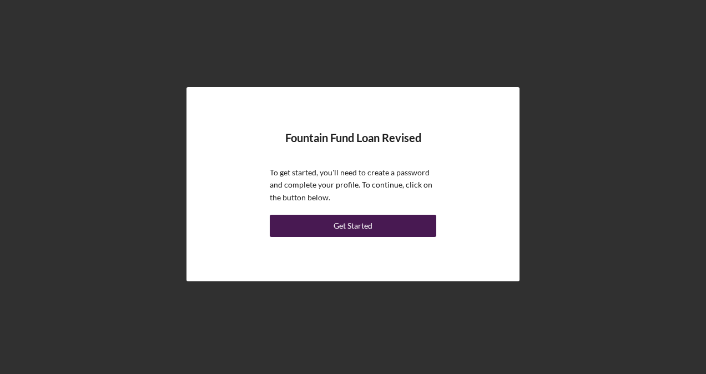
click at [355, 215] on div "Get Started" at bounding box center [353, 226] width 39 height 22
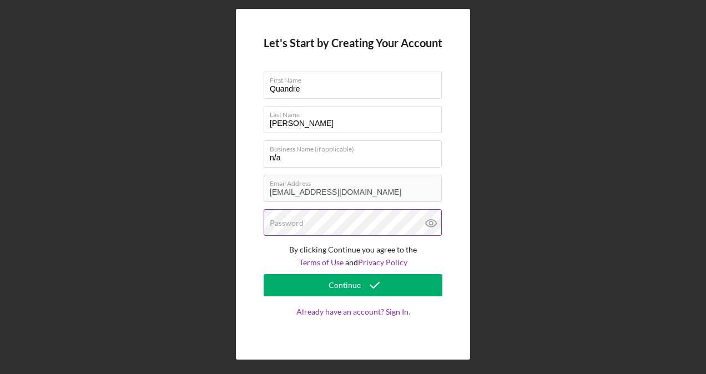
click at [298, 220] on label "Password" at bounding box center [287, 223] width 34 height 9
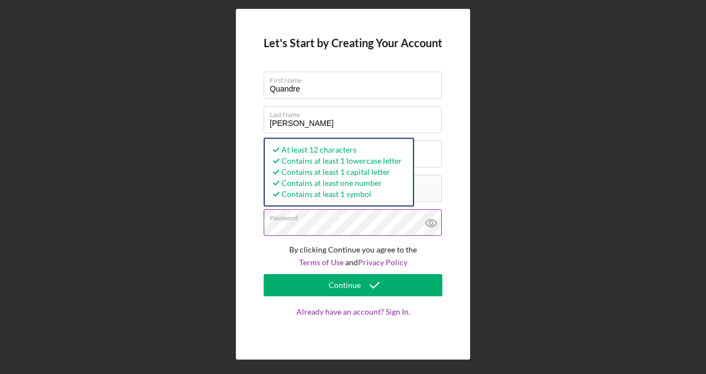
click at [425, 222] on icon at bounding box center [431, 223] width 28 height 28
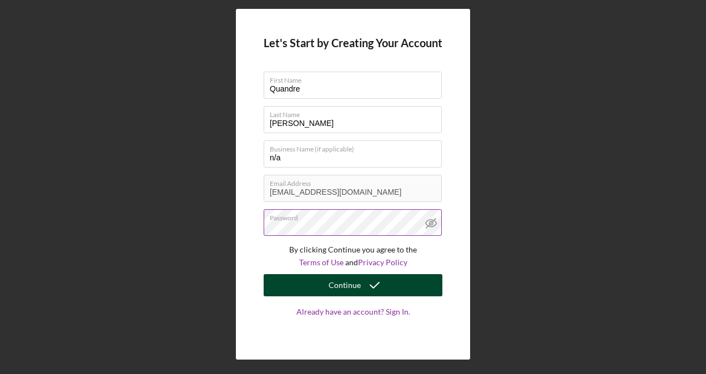
click at [356, 280] on div "Continue" at bounding box center [345, 285] width 32 height 22
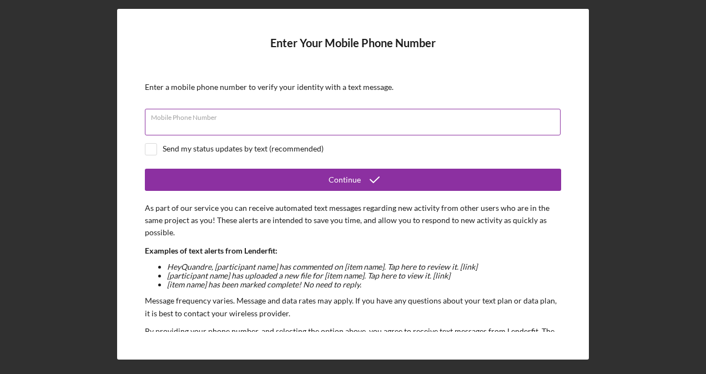
click at [236, 113] on div "Mobile Phone Number" at bounding box center [353, 123] width 416 height 28
type input "[PHONE_NUMBER]"
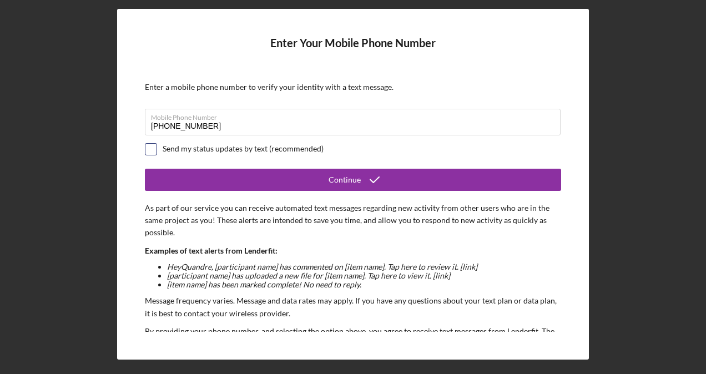
click at [152, 148] on input "checkbox" at bounding box center [150, 149] width 11 height 11
checkbox input "true"
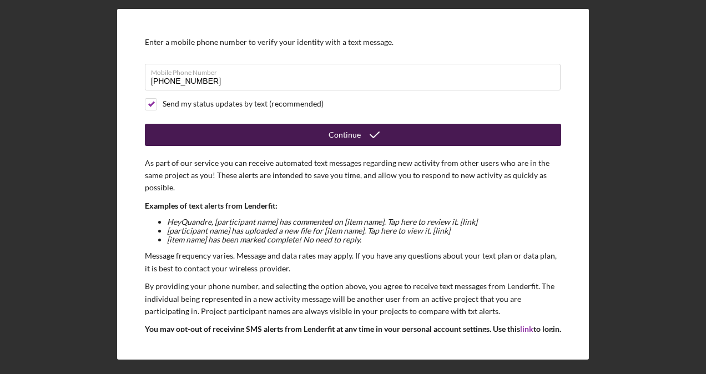
scroll to position [43, 0]
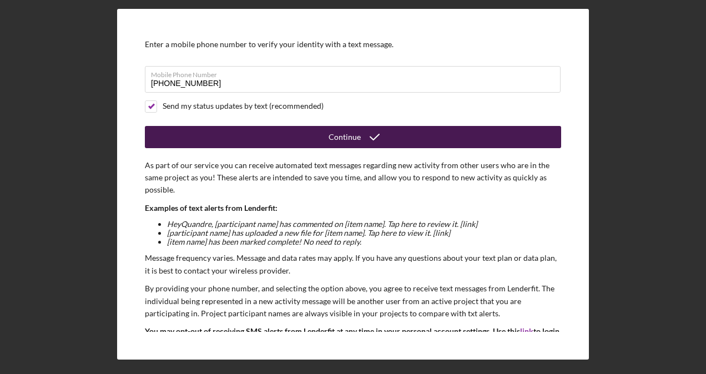
click at [343, 145] on div "Continue" at bounding box center [345, 137] width 32 height 22
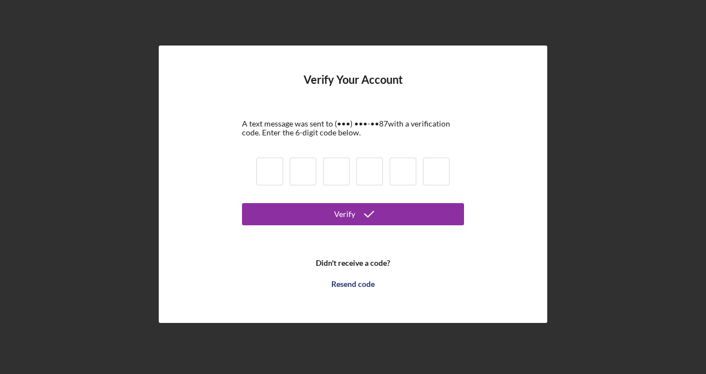
click at [275, 178] on input at bounding box center [269, 172] width 27 height 28
type input "5"
type input "4"
type input "1"
type input "8"
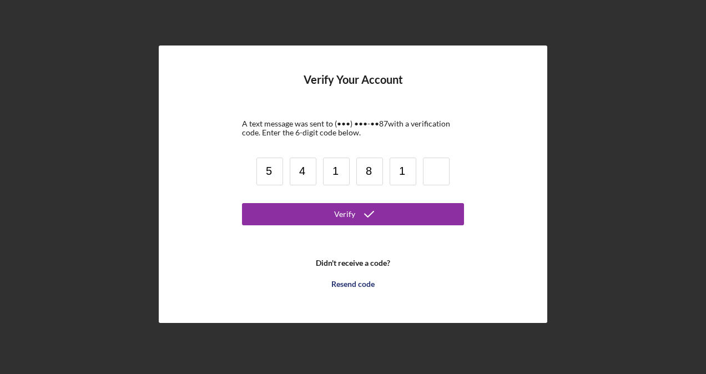
type input "1"
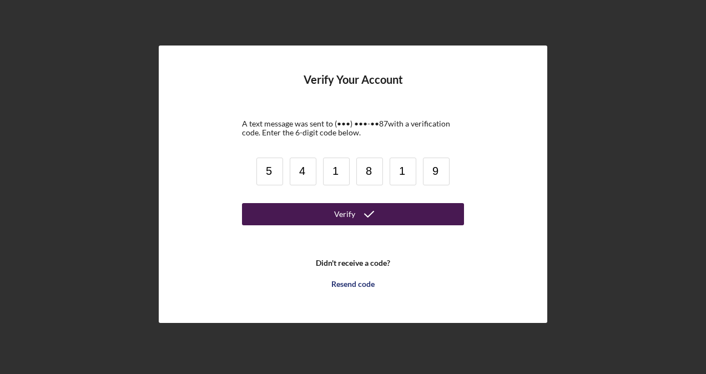
type input "9"
click at [289, 214] on button "Verify" at bounding box center [353, 214] width 222 height 22
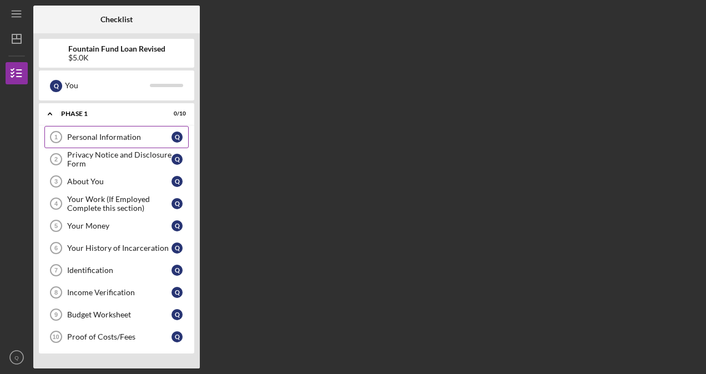
click at [128, 145] on link "Personal Information 1 Personal Information Q" at bounding box center [116, 137] width 144 height 22
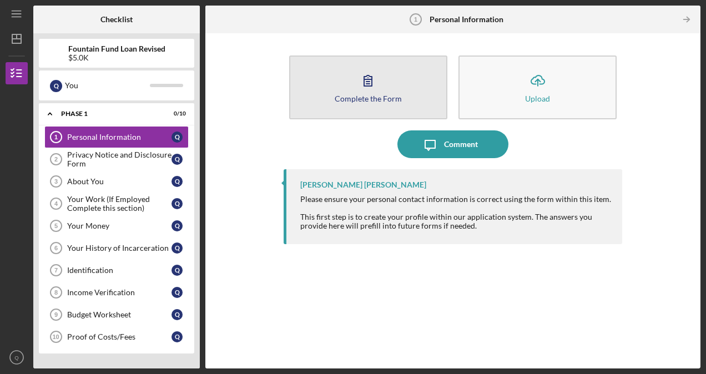
click at [382, 78] on button "Complete the Form Form" at bounding box center [368, 88] width 158 height 64
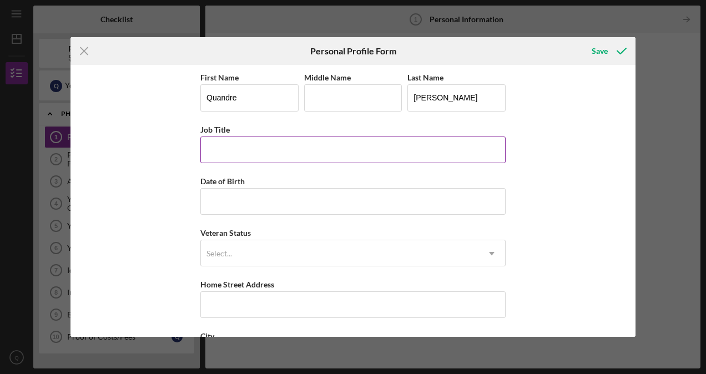
click at [311, 150] on input "Job Title" at bounding box center [352, 150] width 305 height 27
type input "Catering Manager"
type input "[GEOGRAPHIC_DATA]"
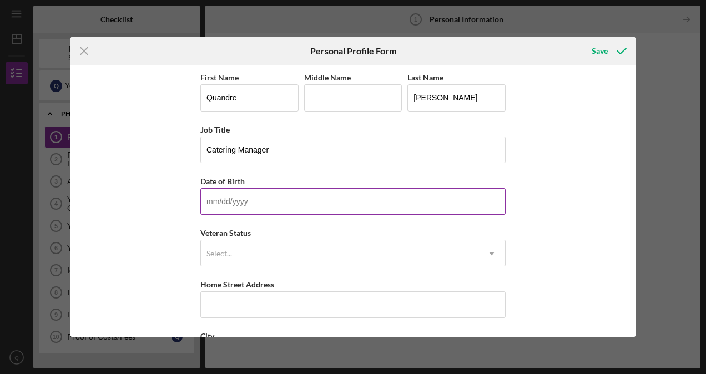
click at [301, 199] on input "Date of Birth" at bounding box center [352, 201] width 305 height 27
type input "[DATE]"
type input "[US_STATE]"
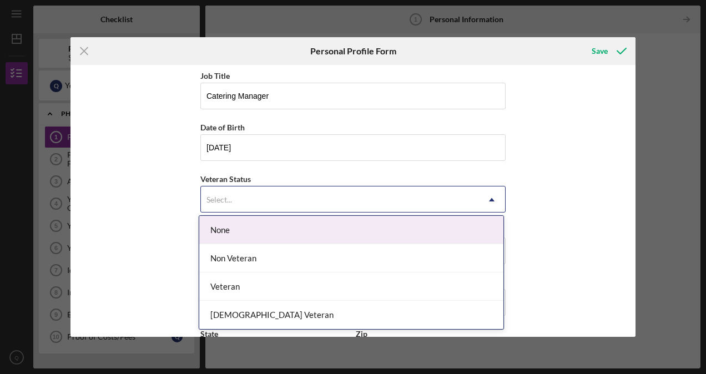
click at [286, 207] on div "Select..." at bounding box center [340, 200] width 278 height 26
click at [266, 230] on div "None" at bounding box center [351, 230] width 304 height 28
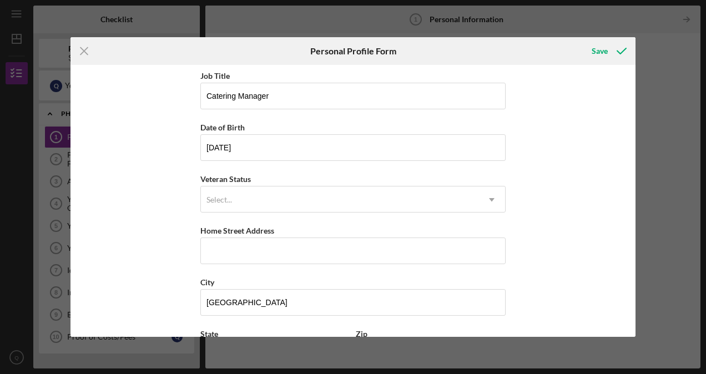
click at [310, 268] on div "First Name Quandre Middle Name Last Name [PERSON_NAME] Job Title Catering Manag…" at bounding box center [352, 224] width 305 height 414
click at [310, 266] on div "First Name Quandre Middle Name Last Name [PERSON_NAME] Job Title Catering Manag…" at bounding box center [352, 224] width 305 height 414
click at [315, 228] on div "Home Street Address" at bounding box center [352, 231] width 305 height 14
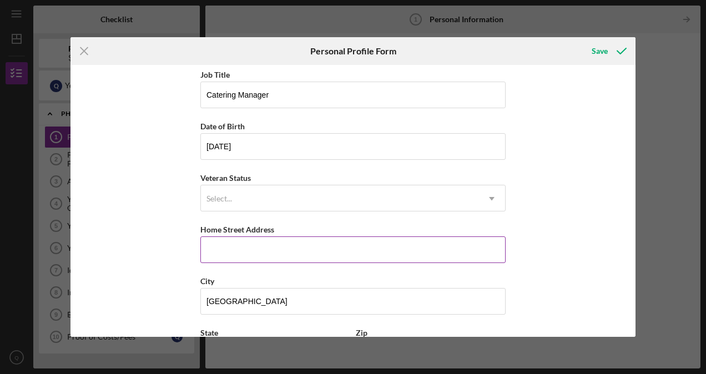
click at [288, 246] on input "Home Street Address" at bounding box center [352, 250] width 305 height 27
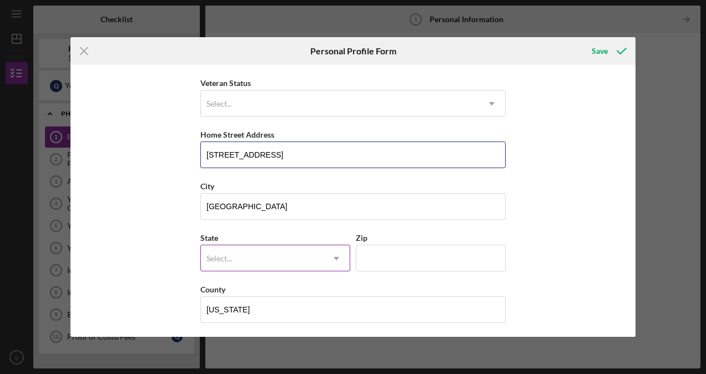
type input "[STREET_ADDRESS]"
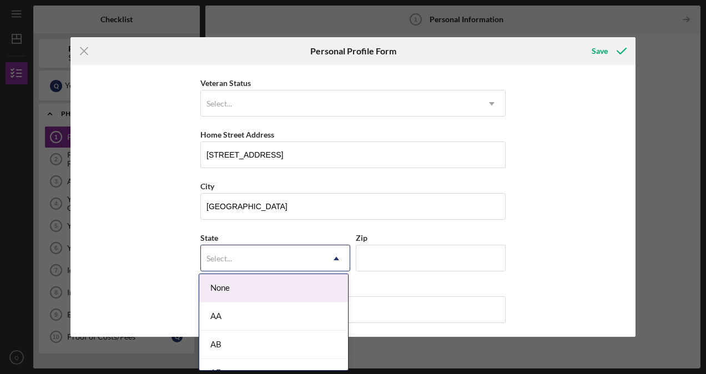
click at [331, 249] on icon "Icon/Dropdown Arrow" at bounding box center [336, 258] width 27 height 27
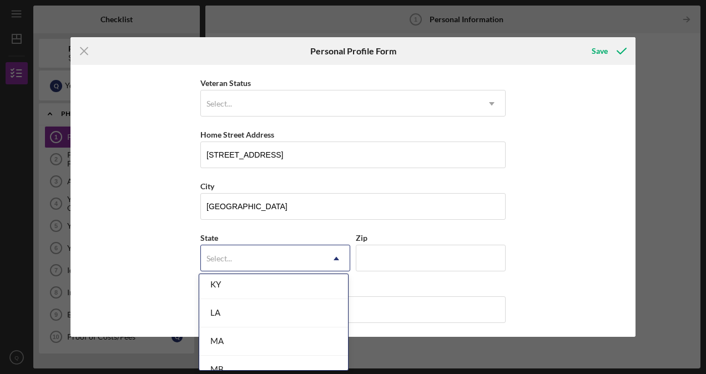
scroll to position [740, 0]
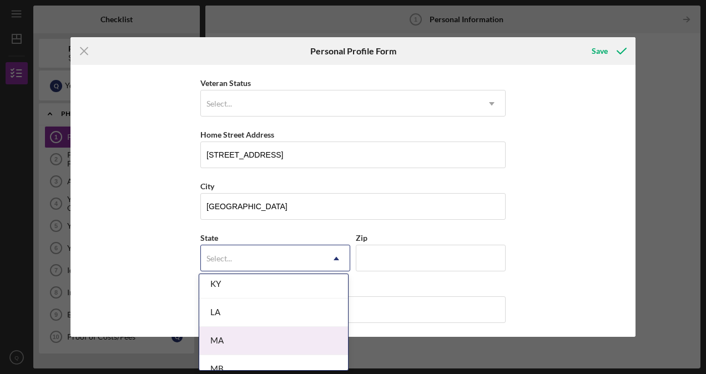
click at [224, 337] on div "MA" at bounding box center [273, 341] width 149 height 28
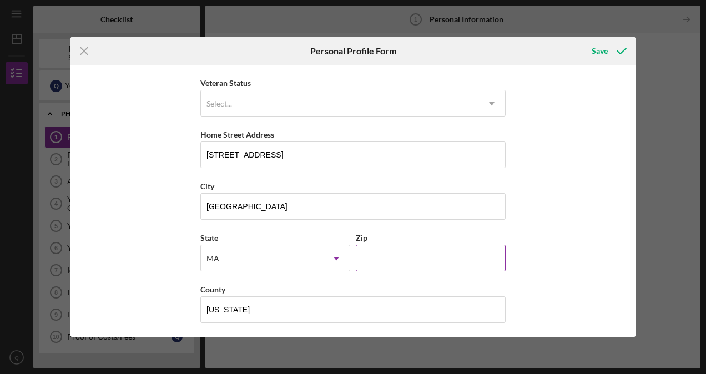
click at [385, 241] on div "Zip" at bounding box center [431, 238] width 150 height 14
click at [380, 253] on input "Zip" at bounding box center [431, 258] width 150 height 27
type input "02124"
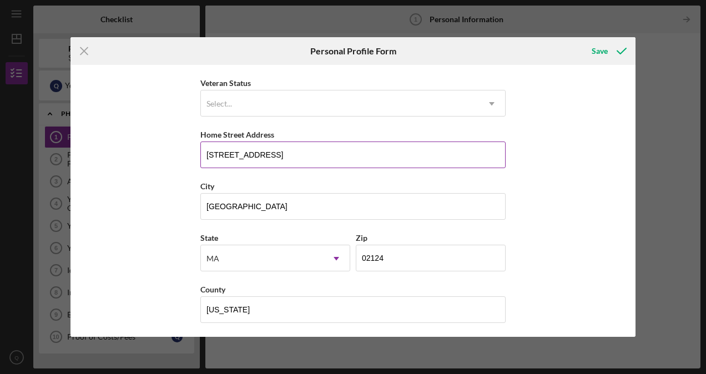
click at [421, 144] on input "[STREET_ADDRESS]" at bounding box center [352, 155] width 305 height 27
type input "3"
click at [421, 144] on input "Home Street Address" at bounding box center [352, 155] width 305 height 27
type input "[STREET_ADDRESS][PERSON_NAME]"
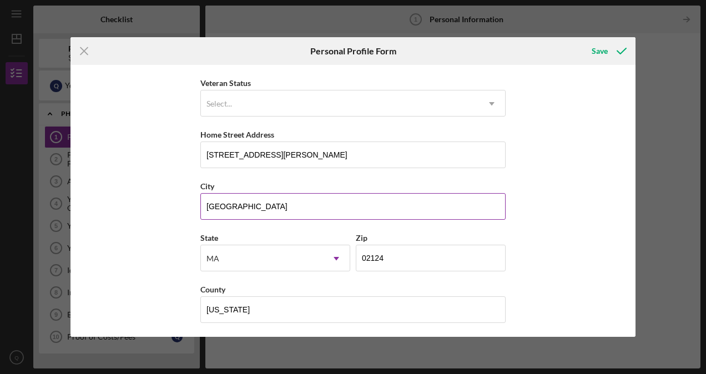
click at [250, 202] on input "[GEOGRAPHIC_DATA]" at bounding box center [352, 206] width 305 height 27
type input "[GEOGRAPHIC_DATA]"
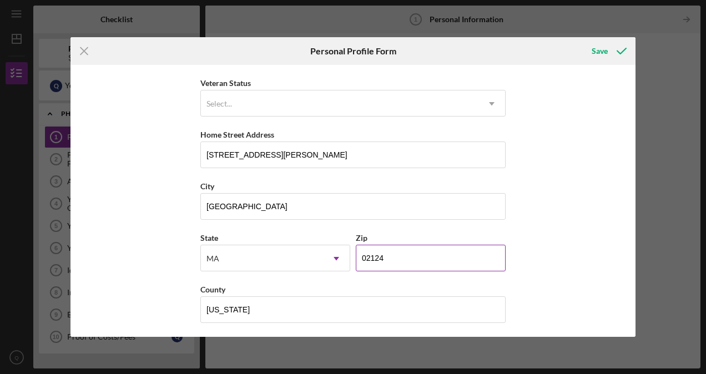
click at [441, 245] on input "02124" at bounding box center [431, 258] width 150 height 27
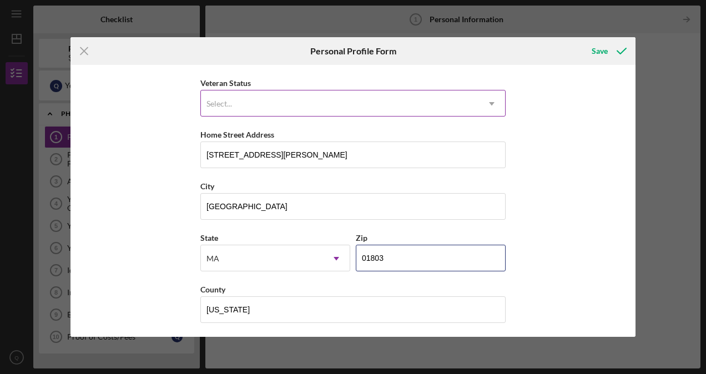
type input "01803"
click at [481, 103] on icon "Icon/Dropdown Arrow" at bounding box center [492, 103] width 27 height 27
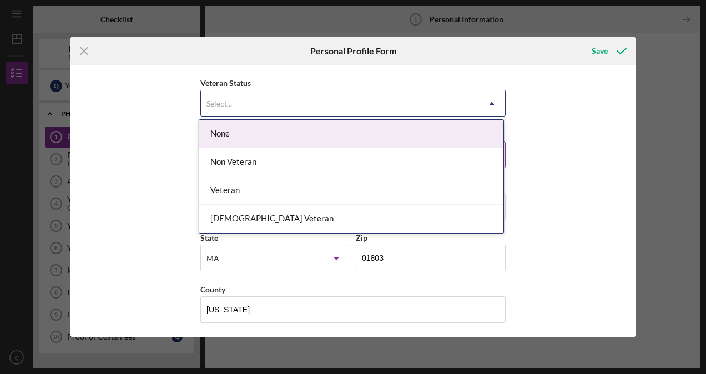
drag, startPoint x: 262, startPoint y: 128, endPoint x: 215, endPoint y: 133, distance: 46.9
click at [215, 133] on div "None" at bounding box center [351, 134] width 304 height 28
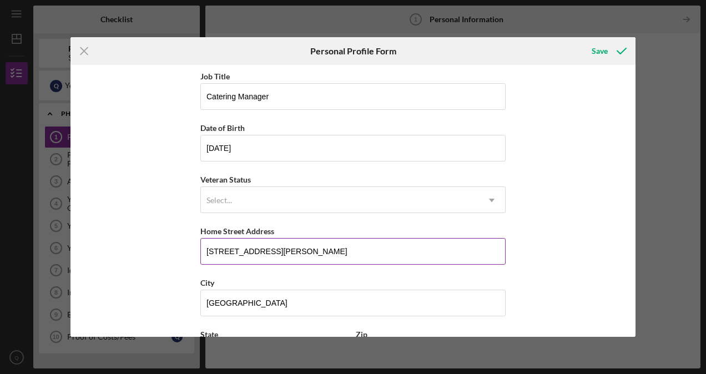
scroll to position [52, 0]
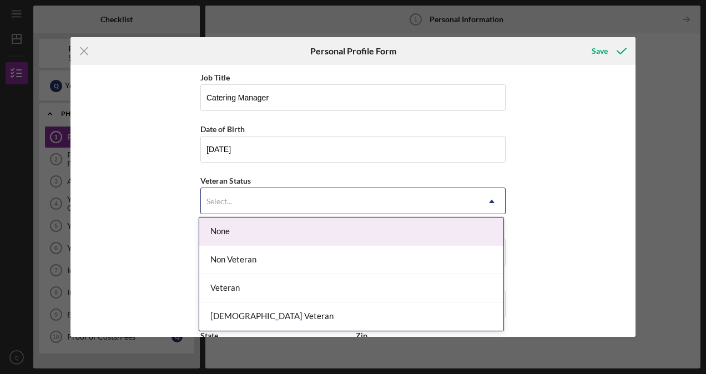
click at [498, 197] on icon "Icon/Dropdown Arrow" at bounding box center [492, 201] width 27 height 27
click at [279, 232] on div "None" at bounding box center [351, 232] width 304 height 28
click at [425, 193] on div "Select..." at bounding box center [340, 202] width 278 height 26
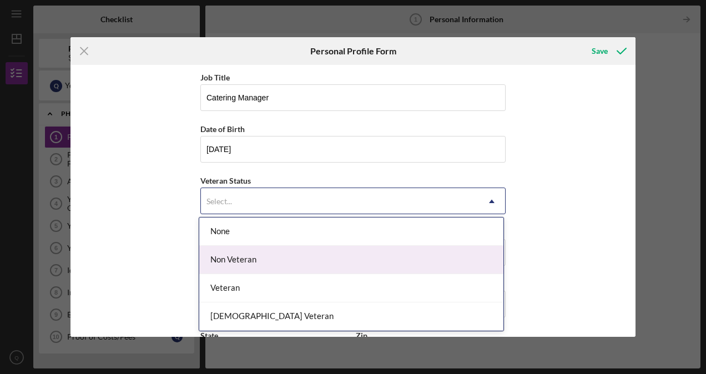
click at [328, 258] on div "Non Veteran" at bounding box center [351, 260] width 304 height 28
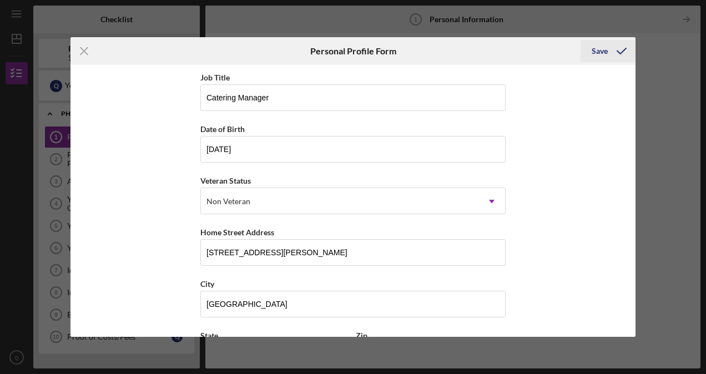
click at [619, 48] on icon "submit" at bounding box center [622, 51] width 28 height 28
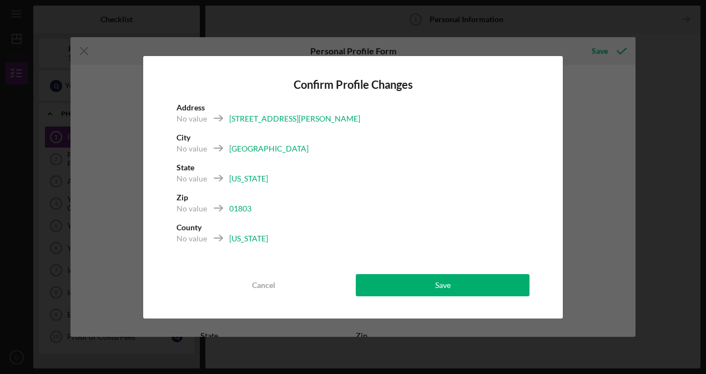
click at [470, 304] on div "Confirm Profile Changes Address No value [GEOGRAPHIC_DATA][PERSON_NAME] No valu…" at bounding box center [353, 187] width 420 height 263
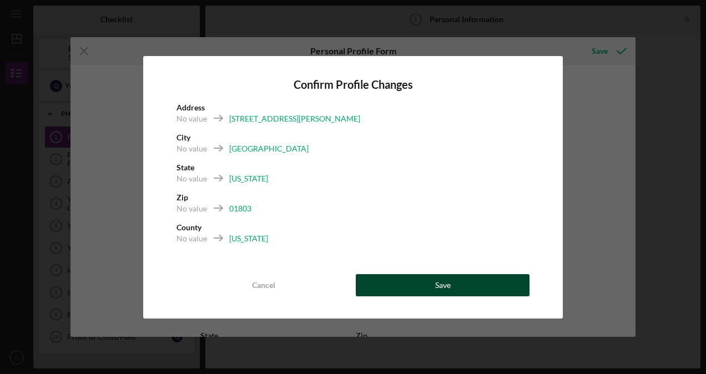
click at [466, 294] on button "Save" at bounding box center [443, 285] width 174 height 22
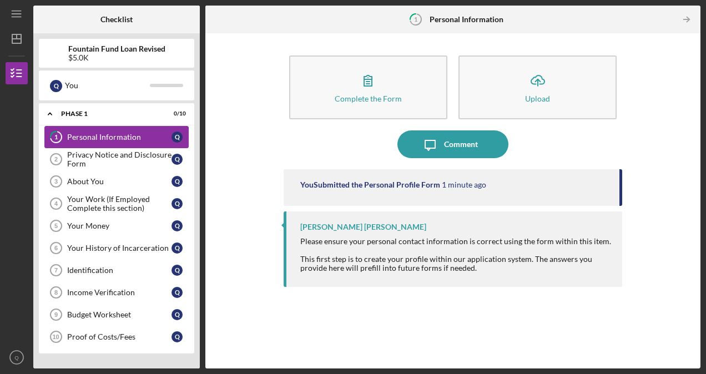
click at [150, 131] on link "1 Personal Information Q" at bounding box center [116, 137] width 144 height 22
click at [130, 152] on div "Privacy Notice and Disclosure Form" at bounding box center [119, 159] width 104 height 18
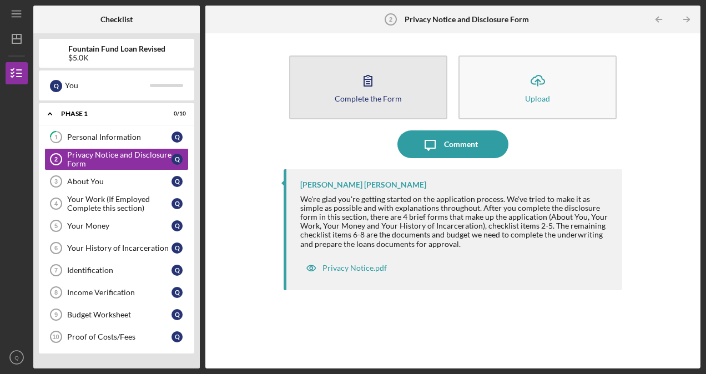
click at [329, 118] on div "Complete the Form Form Icon/Upload Upload" at bounding box center [453, 87] width 339 height 75
click at [368, 69] on icon "button" at bounding box center [368, 81] width 28 height 28
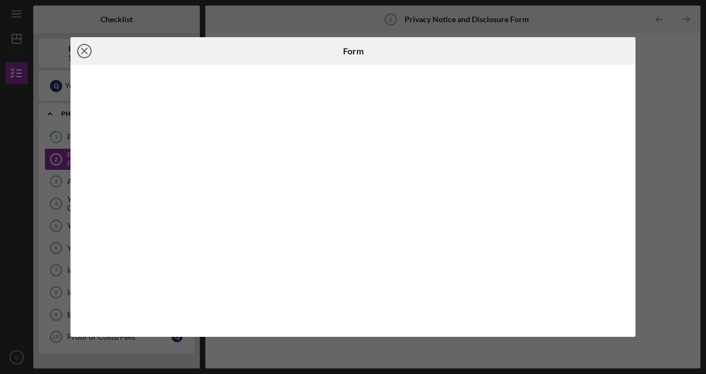
click at [87, 53] on line at bounding box center [85, 51] width 6 height 6
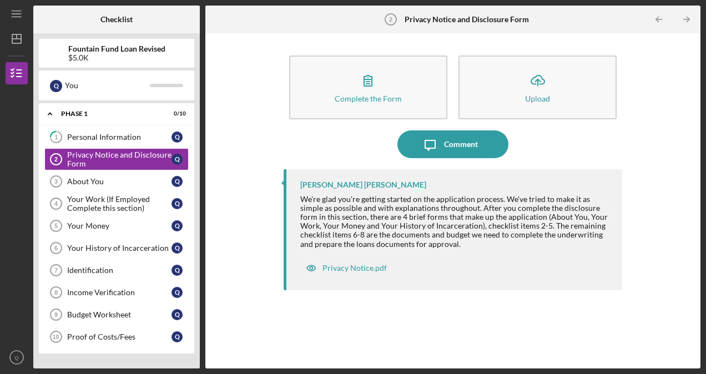
click at [245, 205] on div "Complete the Form Form Icon/Upload Upload Icon/Message Comment [PERSON_NAME] [P…" at bounding box center [453, 201] width 484 height 324
click at [98, 179] on div "About You" at bounding box center [119, 181] width 104 height 9
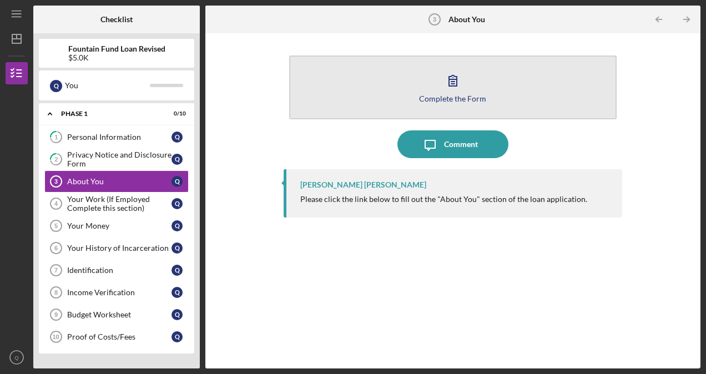
click at [451, 92] on icon "button" at bounding box center [453, 81] width 28 height 28
